Goal: Task Accomplishment & Management: Manage account settings

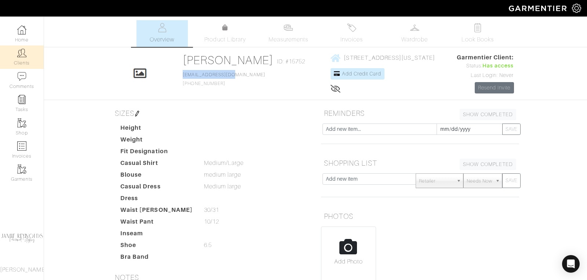
click at [24, 58] on link "Clients" at bounding box center [22, 56] width 44 height 23
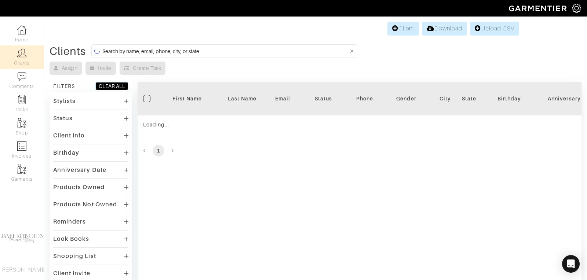
click at [153, 44] on form at bounding box center [224, 51] width 266 height 14
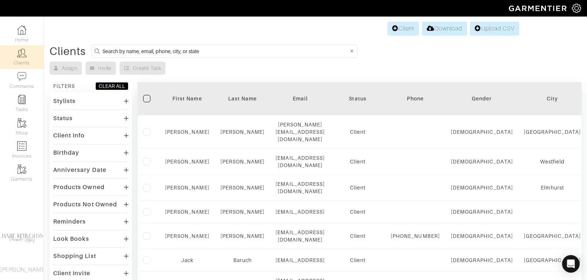
click at [152, 49] on input at bounding box center [225, 51] width 246 height 9
type input "[PERSON_NAME]"
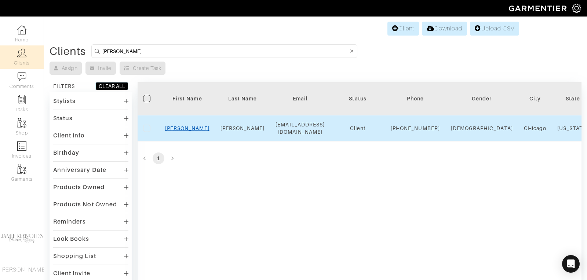
click at [186, 131] on link "[PERSON_NAME]" at bounding box center [187, 128] width 44 height 6
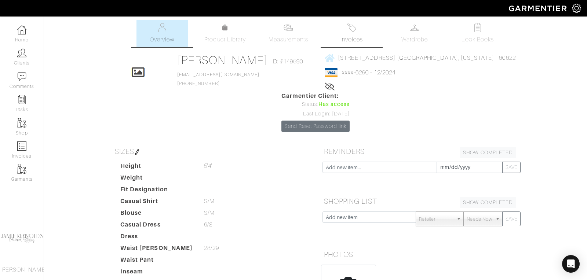
click at [352, 33] on link "Invoices" at bounding box center [351, 33] width 51 height 27
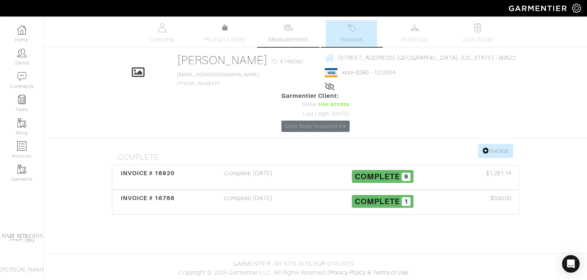
click at [298, 36] on span "Measurements" at bounding box center [288, 39] width 40 height 9
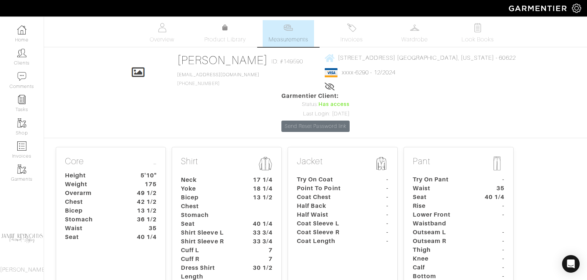
click at [146, 198] on dt "42 1/2" at bounding box center [145, 202] width 34 height 9
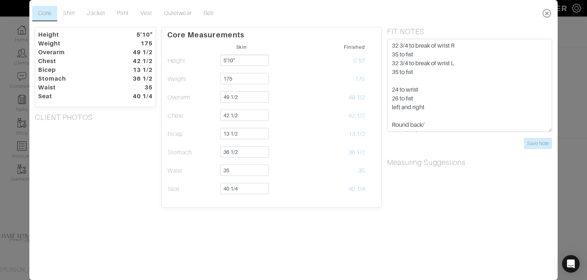
click at [547, 13] on icon at bounding box center [546, 13] width 15 height 15
